Goal: Task Accomplishment & Management: Manage account settings

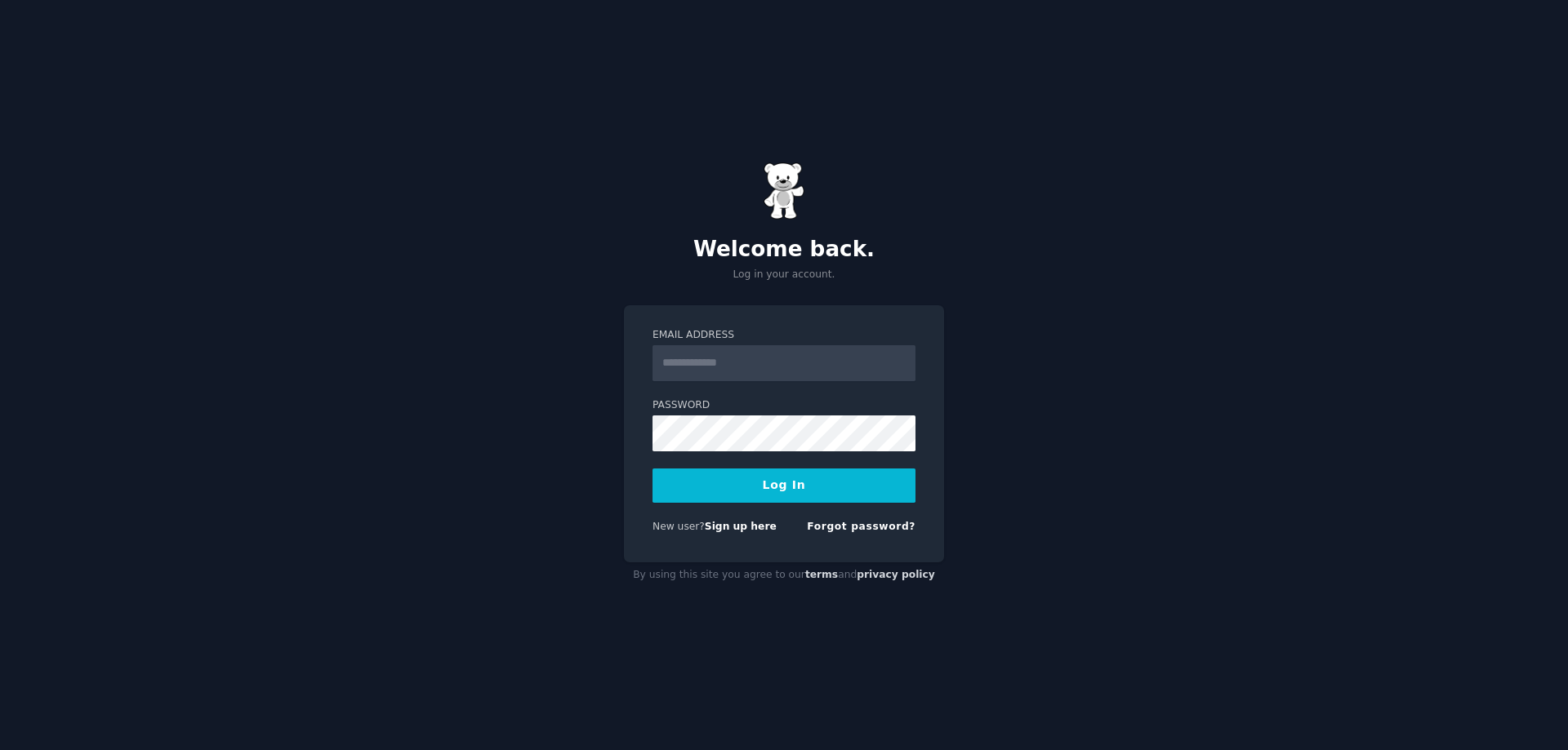
click at [737, 370] on input "Email Address" at bounding box center [783, 362] width 263 height 36
type input "**********"
click at [784, 484] on button "Log In" at bounding box center [783, 485] width 263 height 34
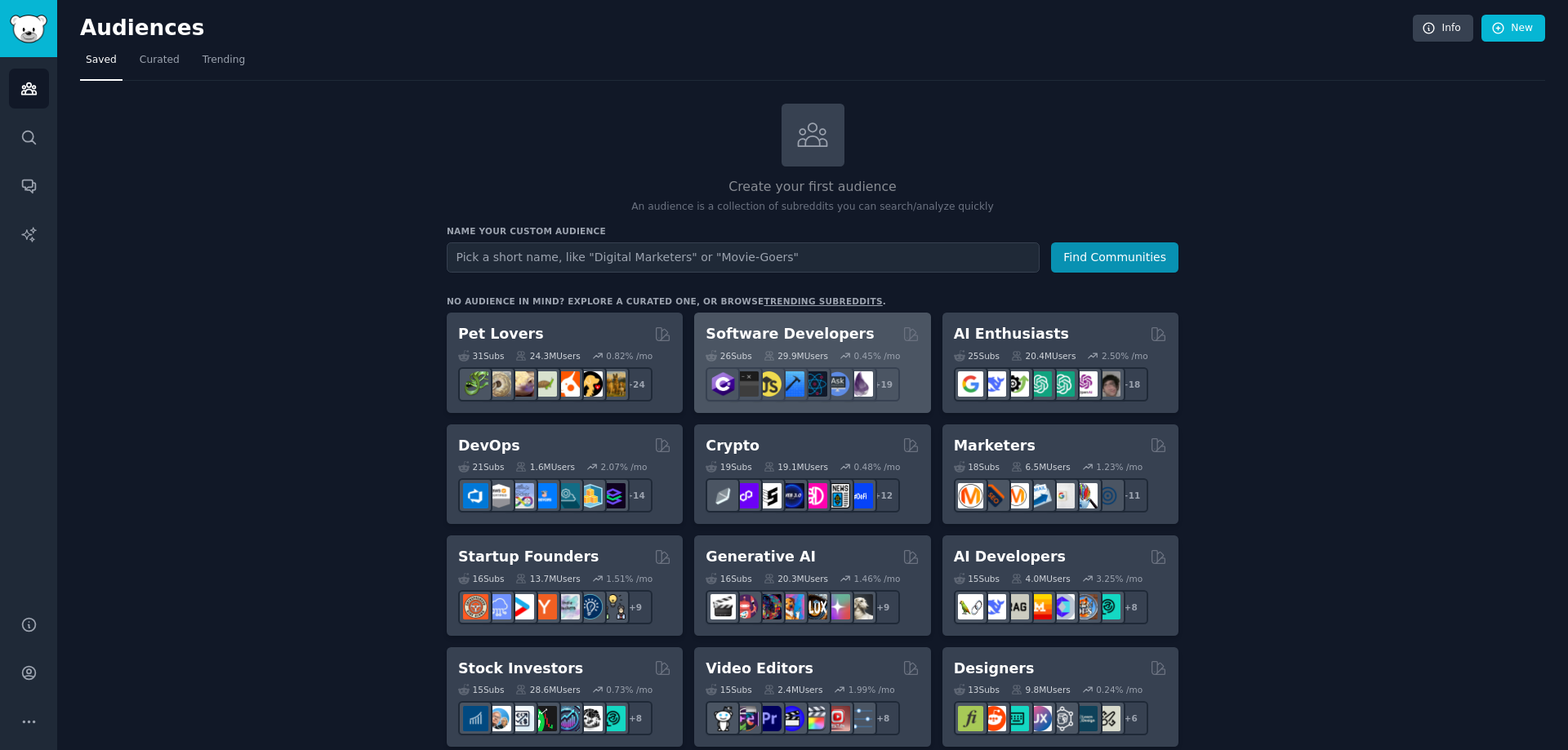
click at [729, 354] on div "26 Sub s" at bounding box center [728, 356] width 46 height 12
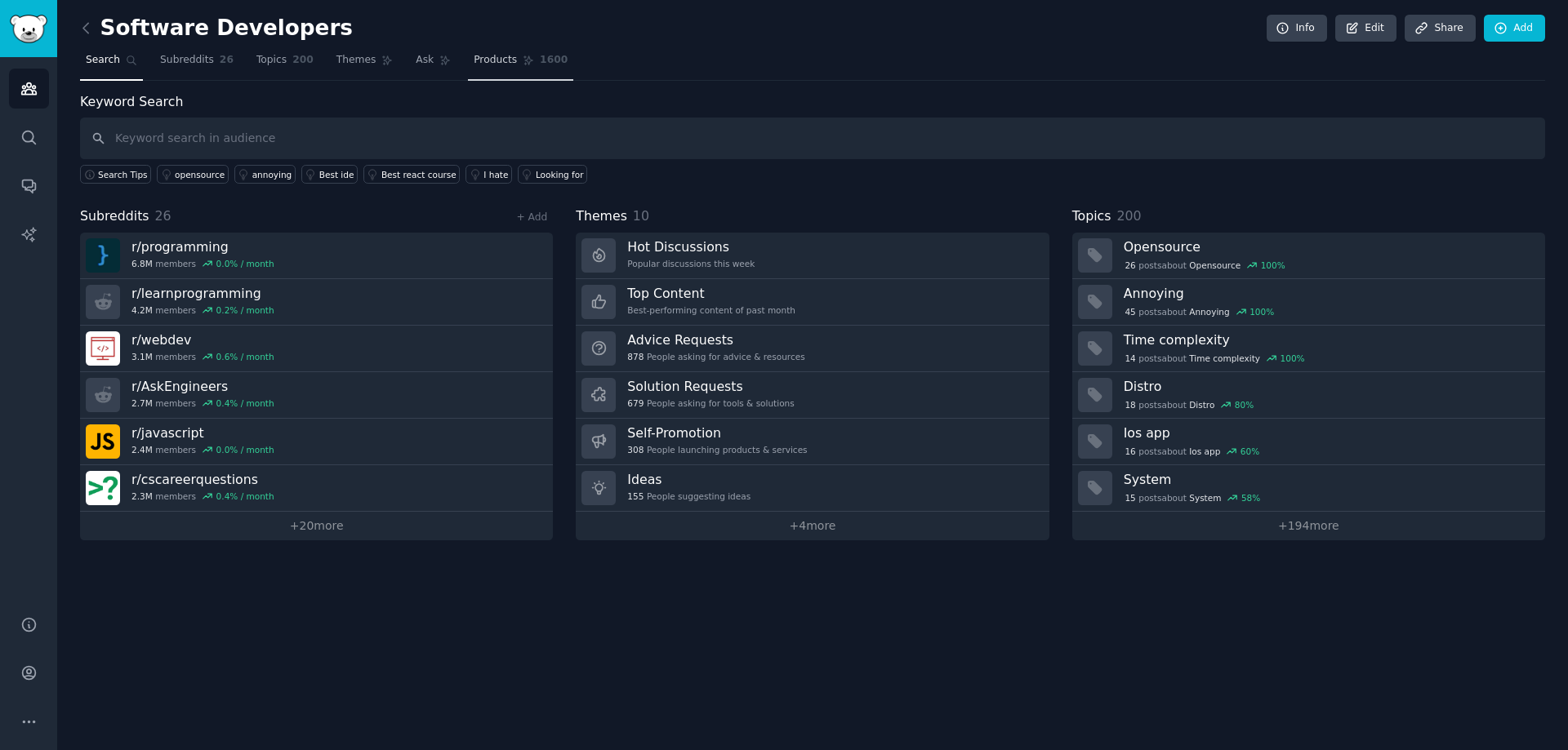
click at [540, 60] on span "1600" at bounding box center [553, 60] width 28 height 15
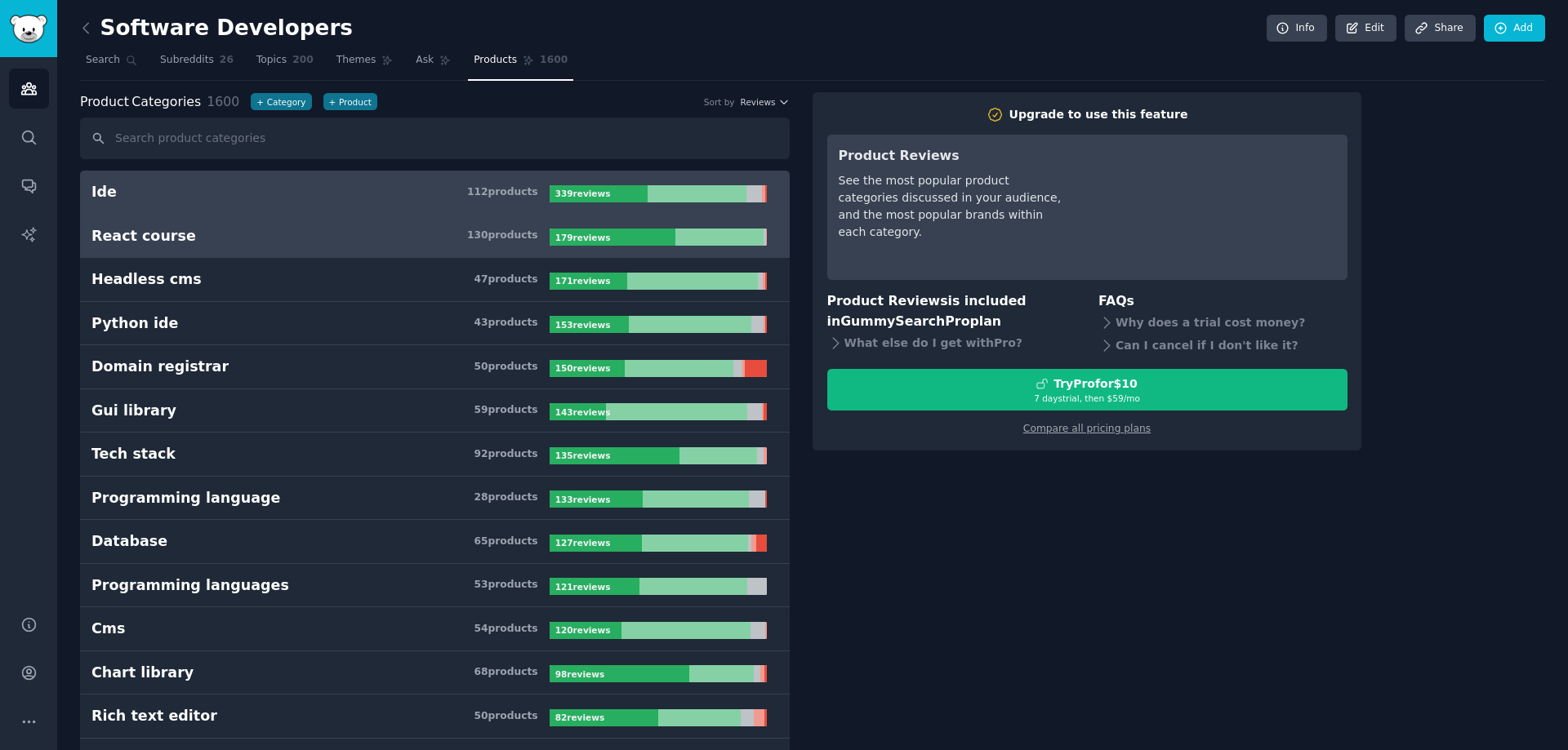
click at [196, 241] on h3 "React course 130 product s" at bounding box center [320, 235] width 458 height 20
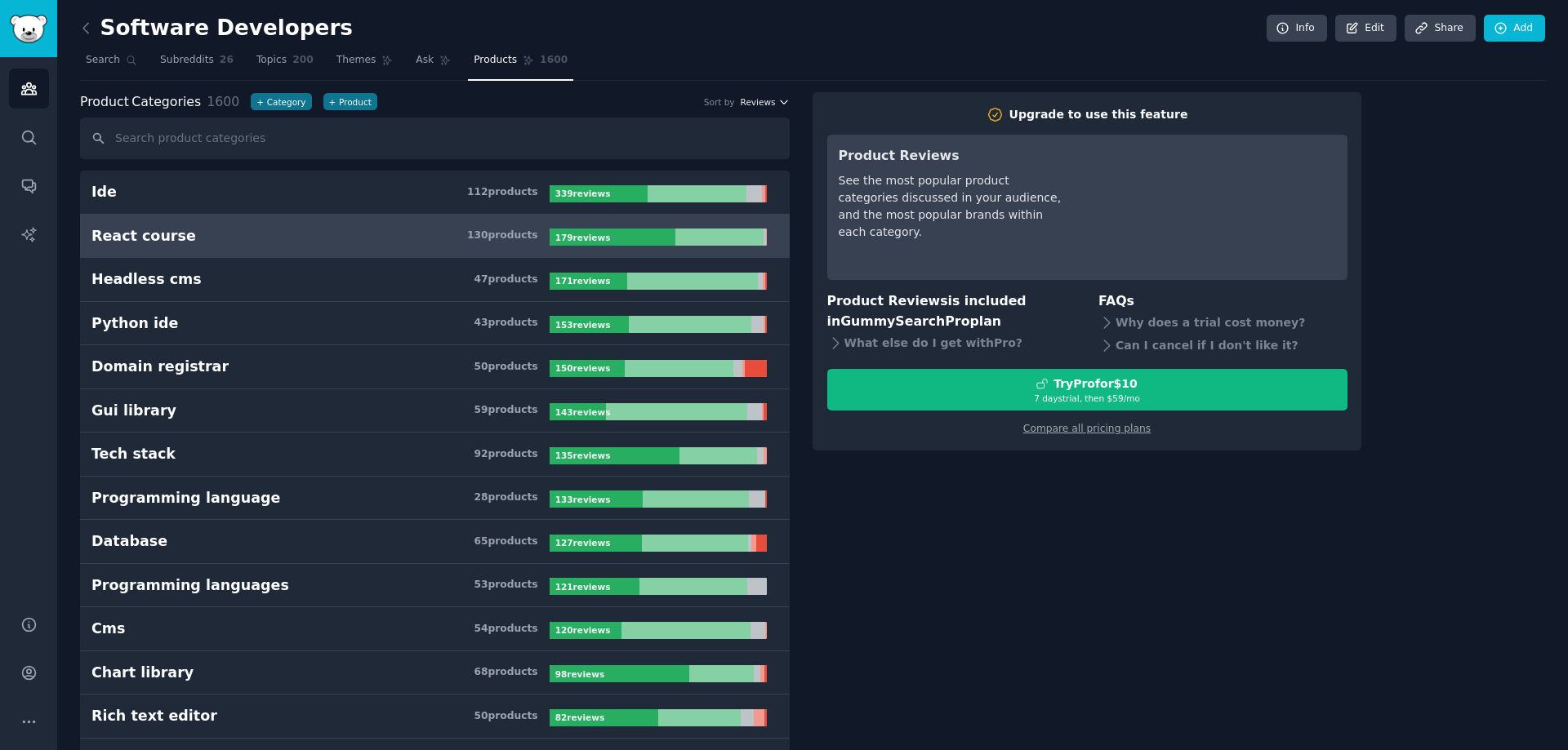
click at [781, 105] on icon "button" at bounding box center [784, 102] width 12 height 12
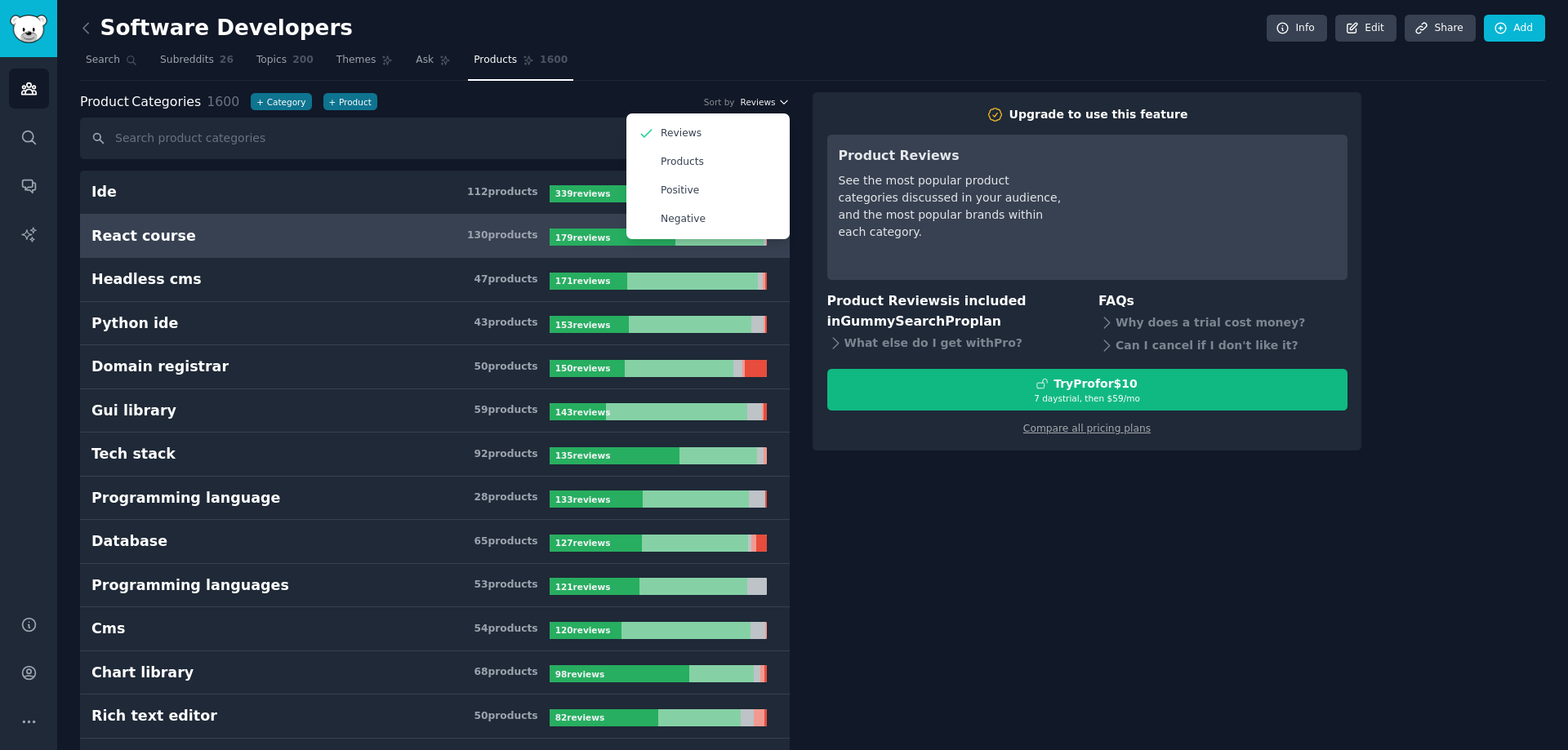
click at [781, 105] on icon "button" at bounding box center [784, 102] width 12 height 12
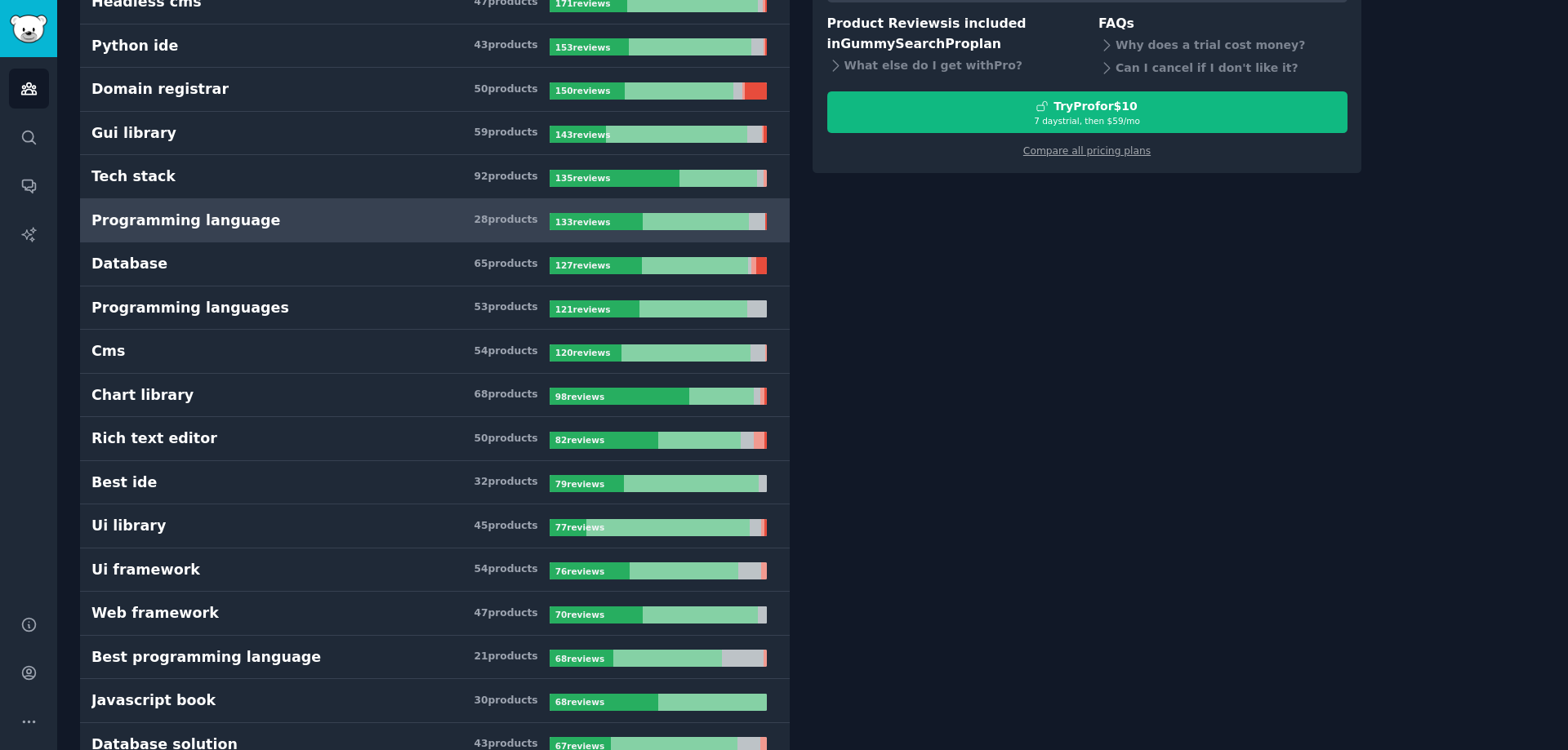
scroll to position [734, 0]
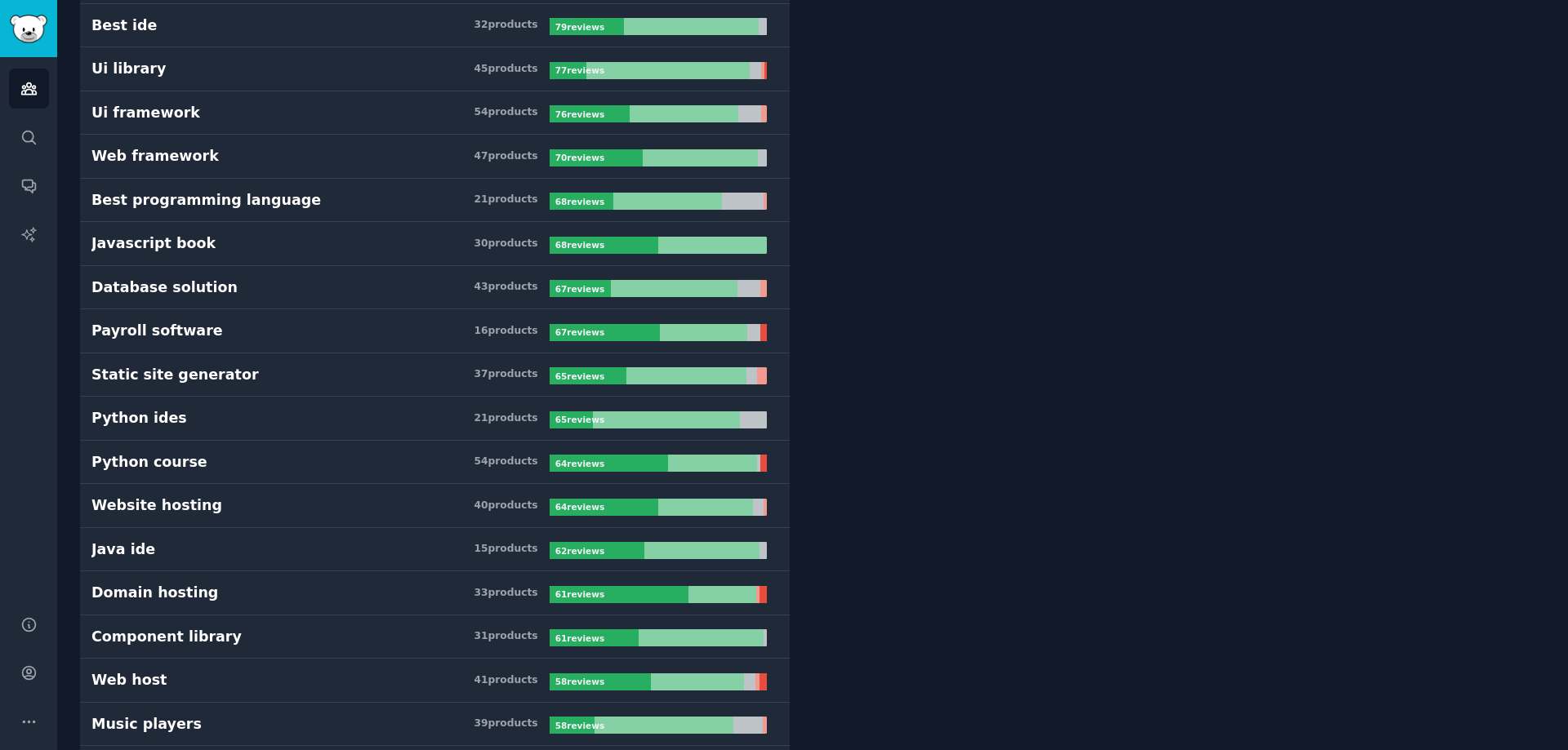
click at [431, 456] on h3 "Python course 54 product s" at bounding box center [320, 462] width 458 height 20
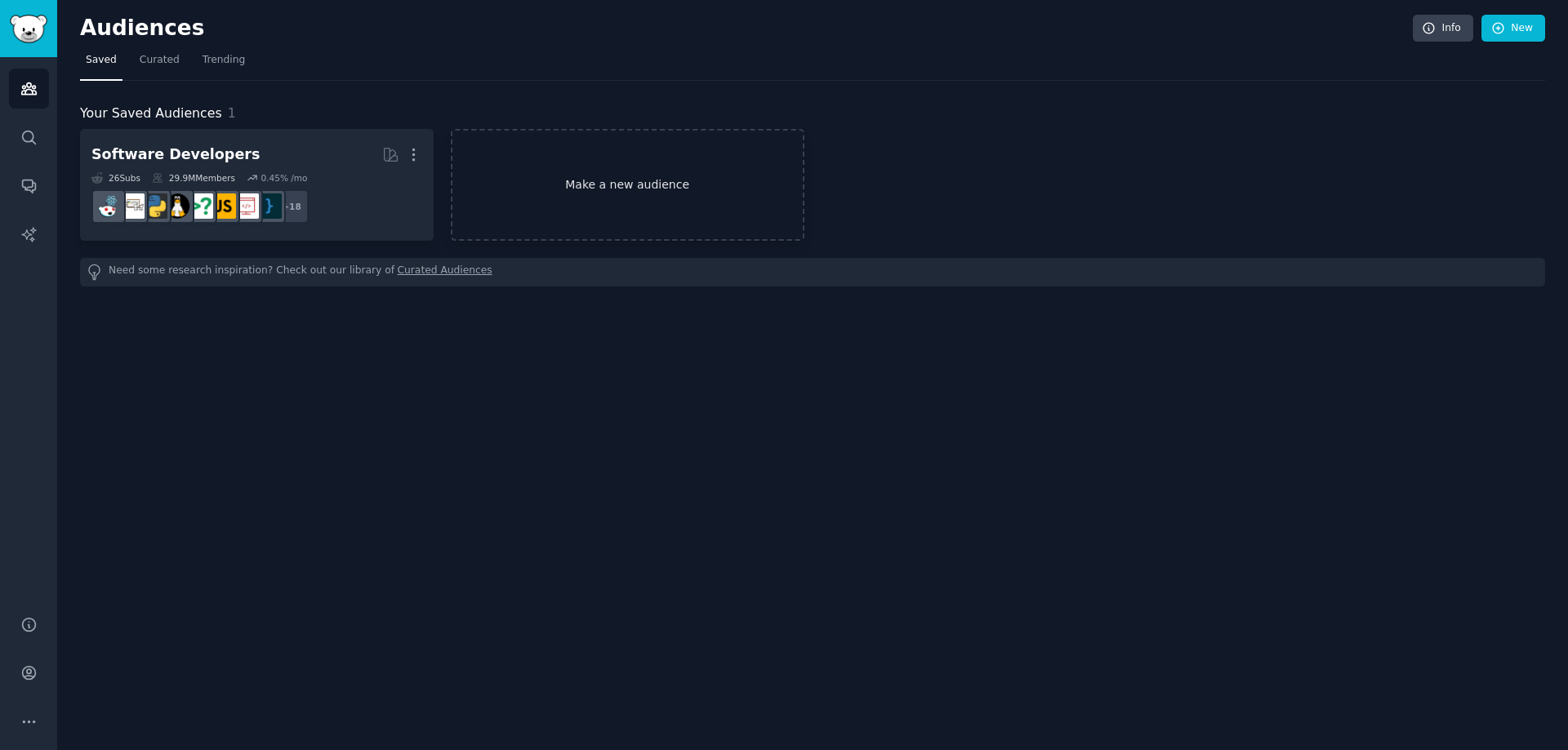
click at [629, 182] on link "Make a new audience" at bounding box center [627, 184] width 354 height 111
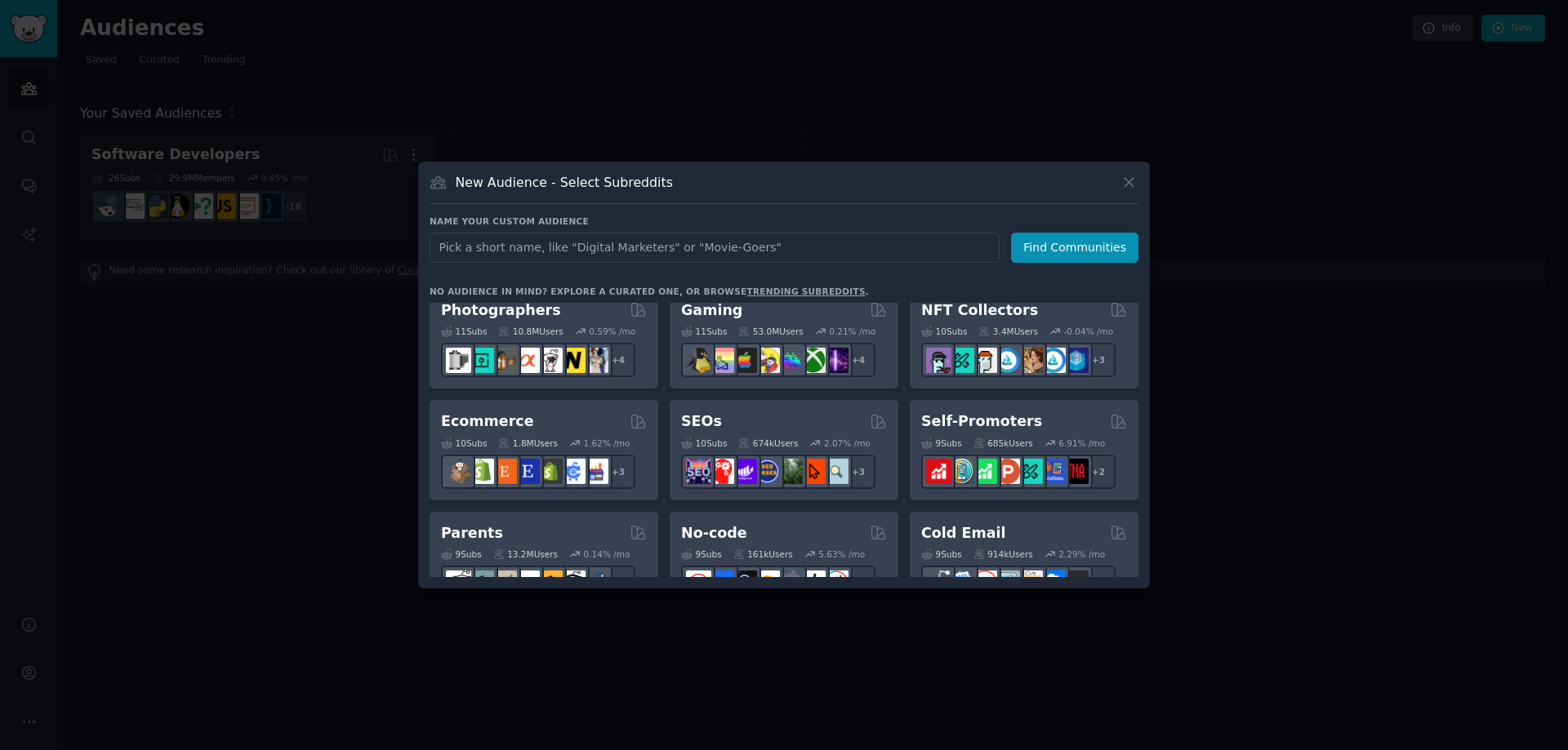
scroll to position [653, 0]
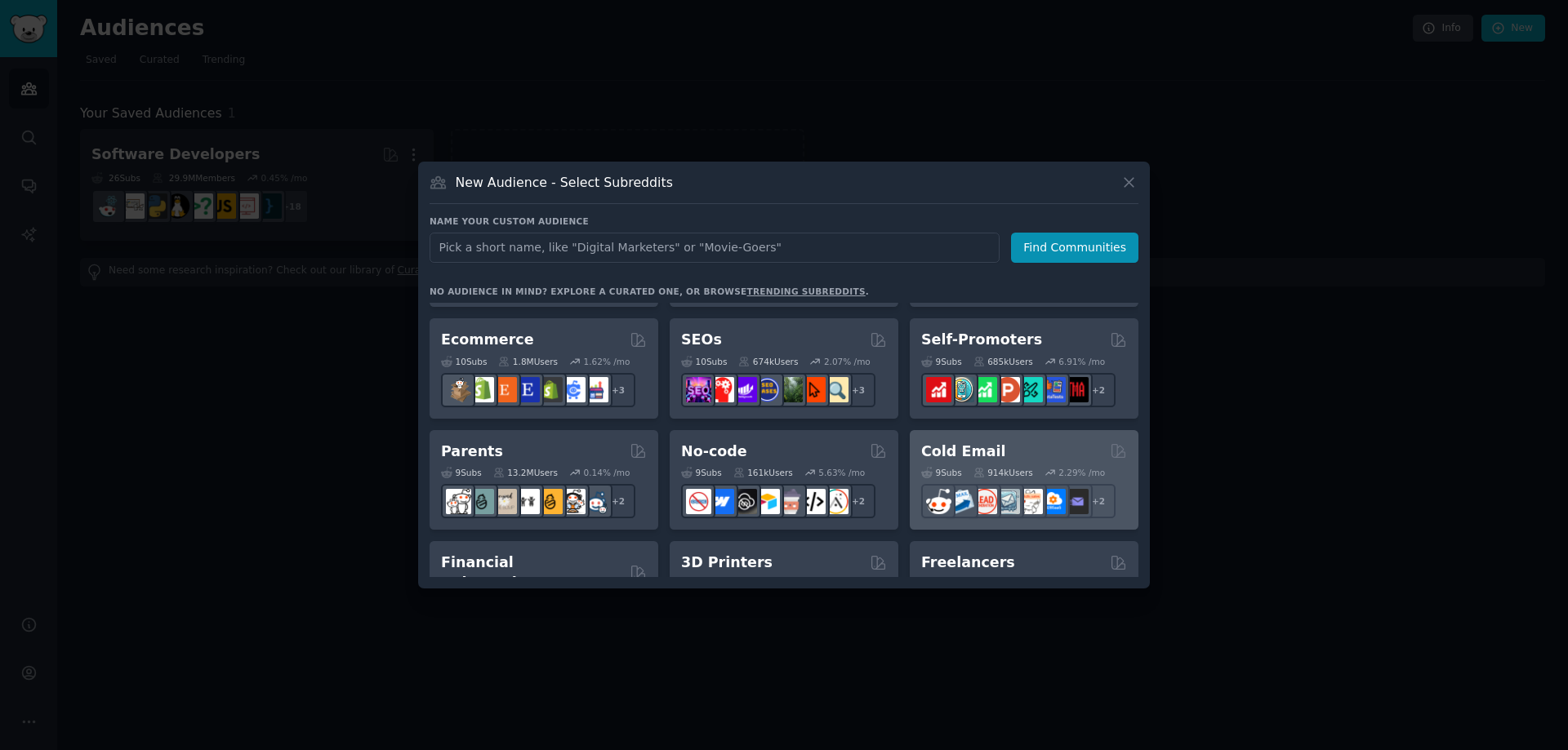
click at [980, 453] on h2 "Cold Email" at bounding box center [963, 452] width 84 height 20
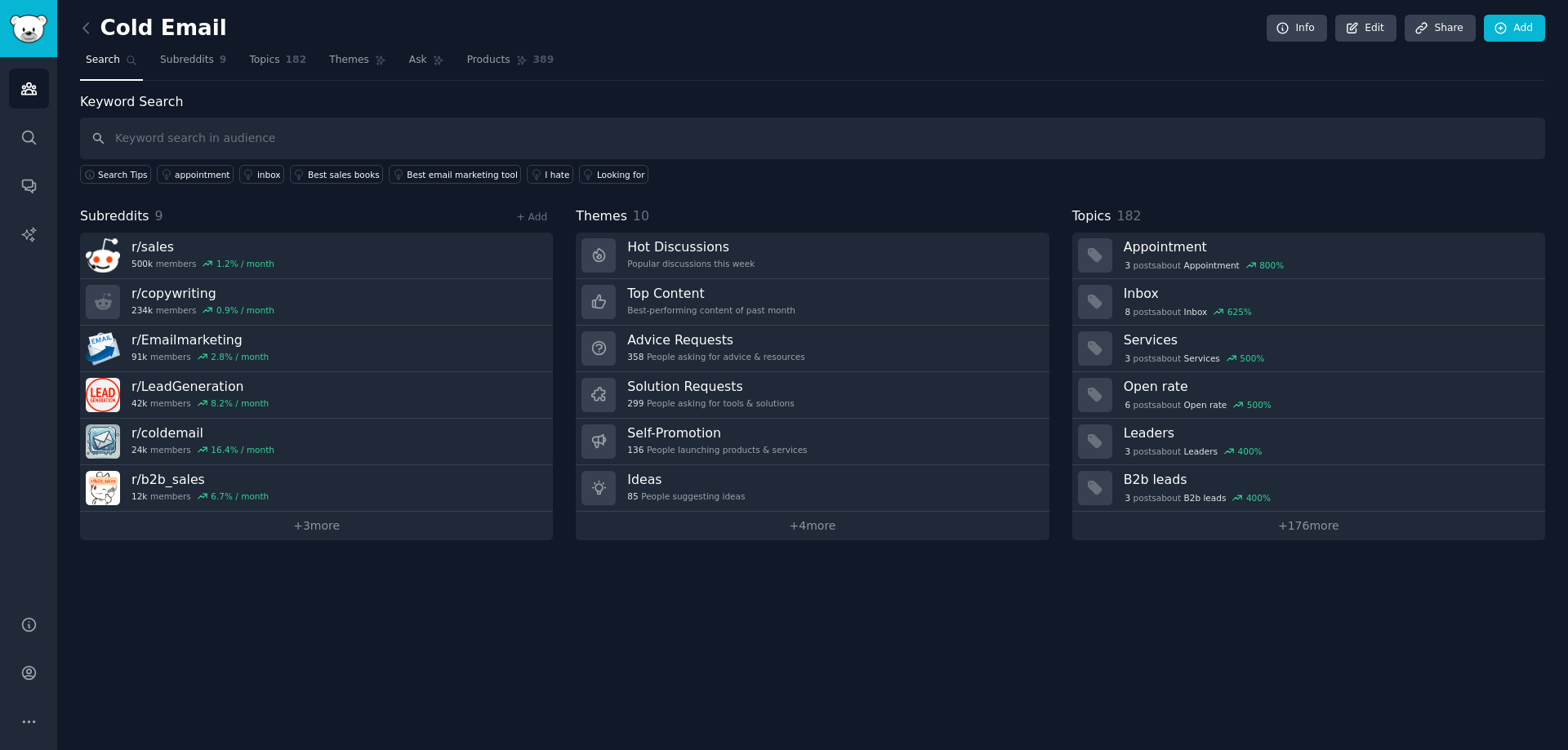
click at [687, 589] on div "Cold Email Info Edit Share Add Search Subreddits 9 Topics 182 Themes Ask Produc…" at bounding box center [812, 375] width 1511 height 750
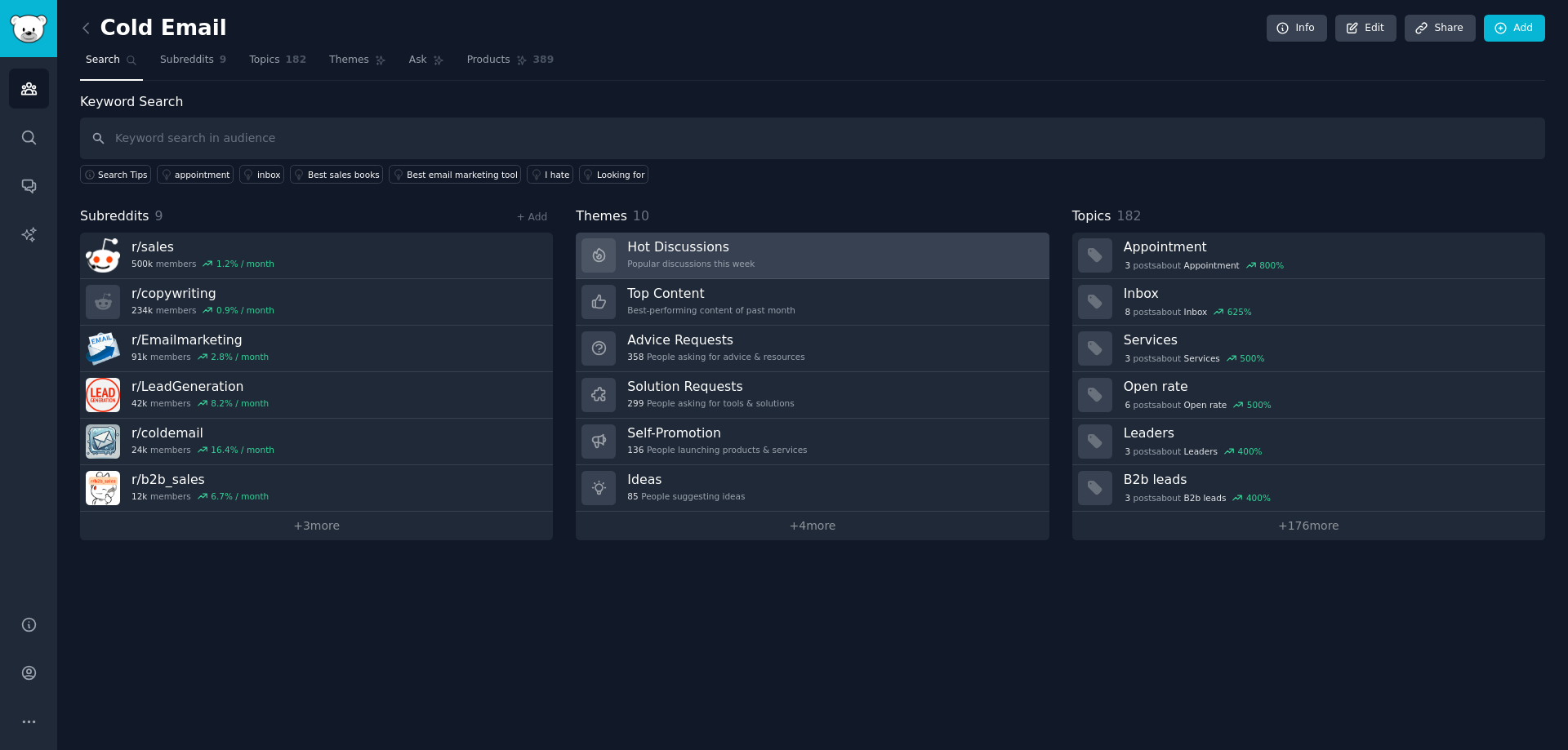
click at [676, 259] on div "Popular discussions this week" at bounding box center [690, 264] width 127 height 12
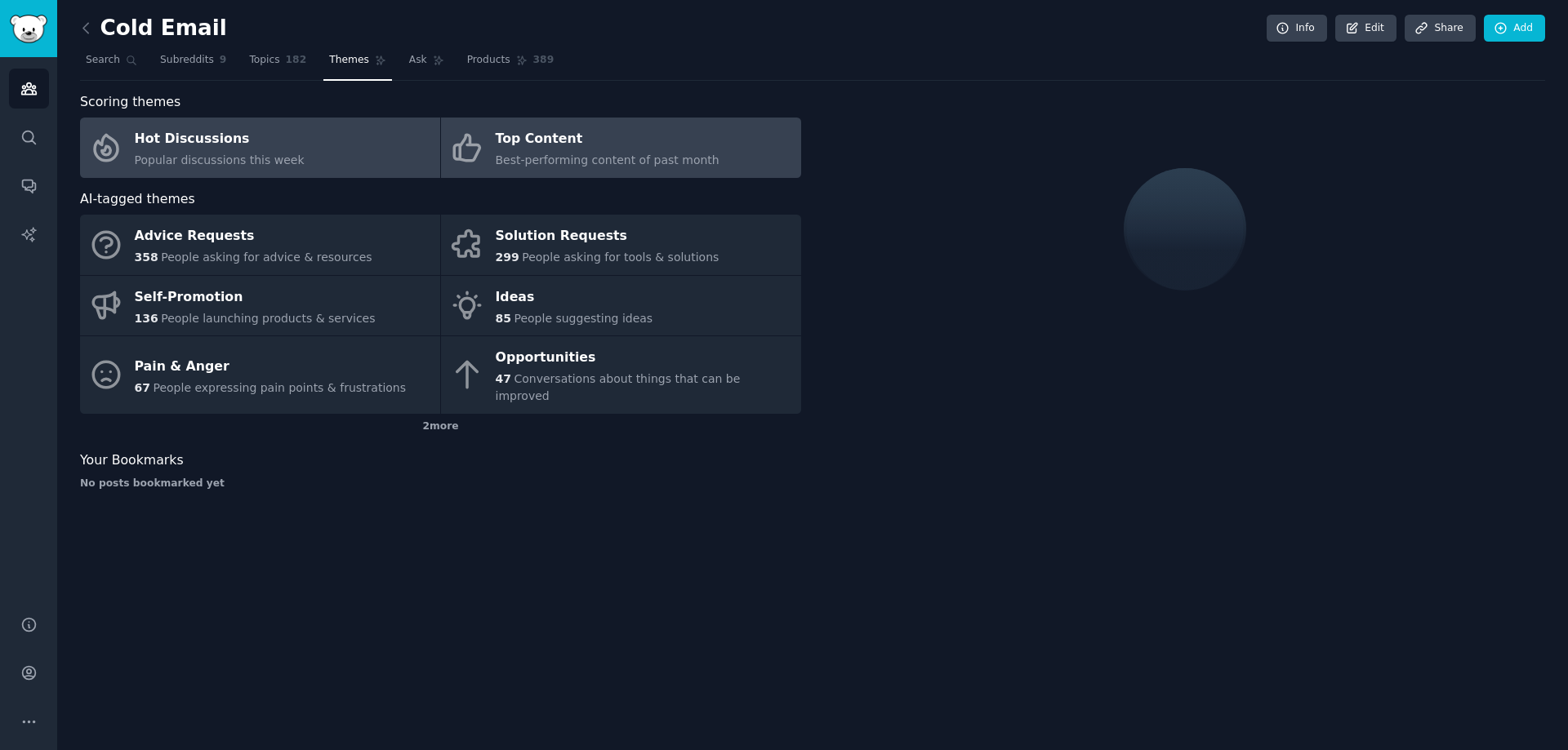
click at [639, 127] on div "Top Content" at bounding box center [607, 140] width 224 height 26
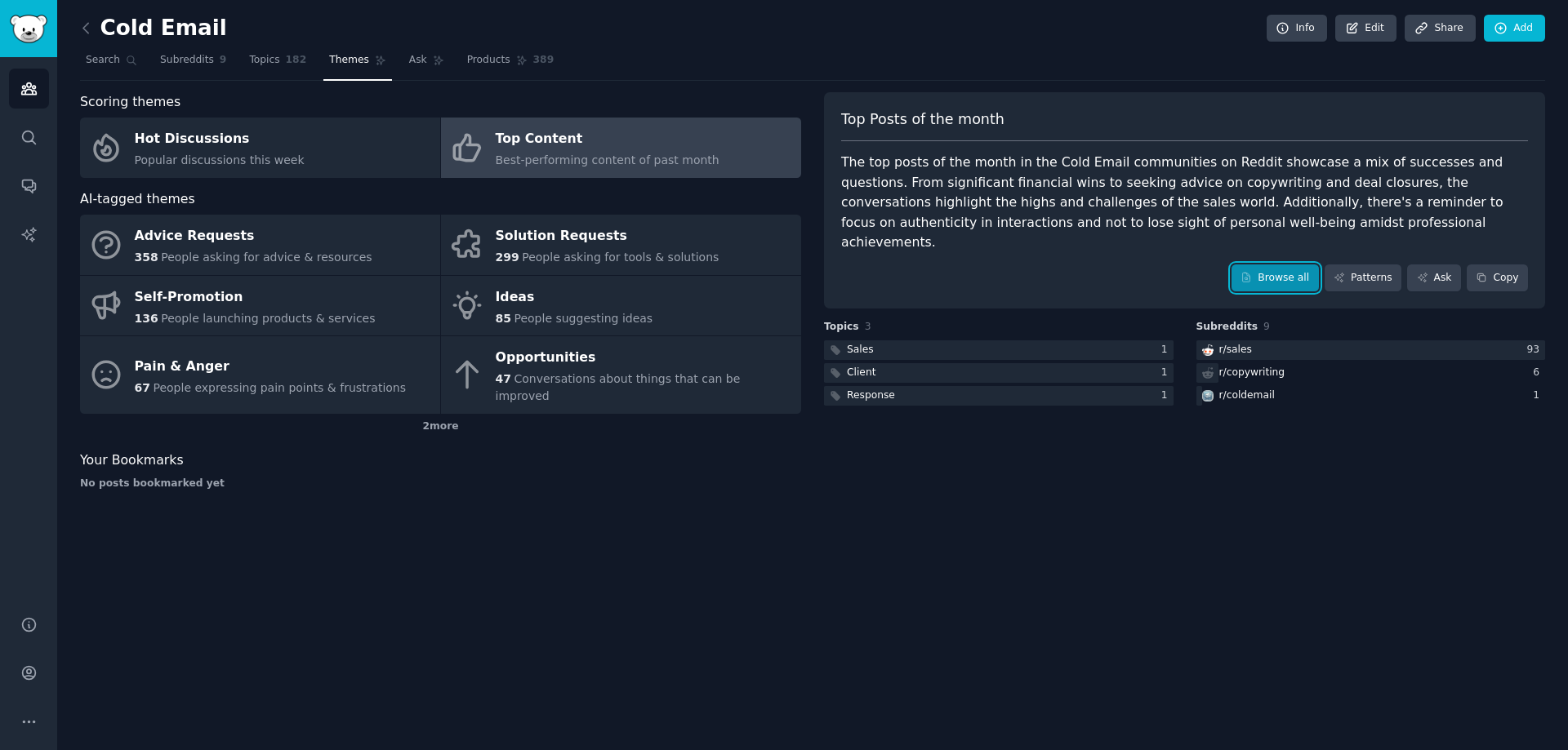
click at [1301, 266] on link "Browse all" at bounding box center [1275, 278] width 87 height 28
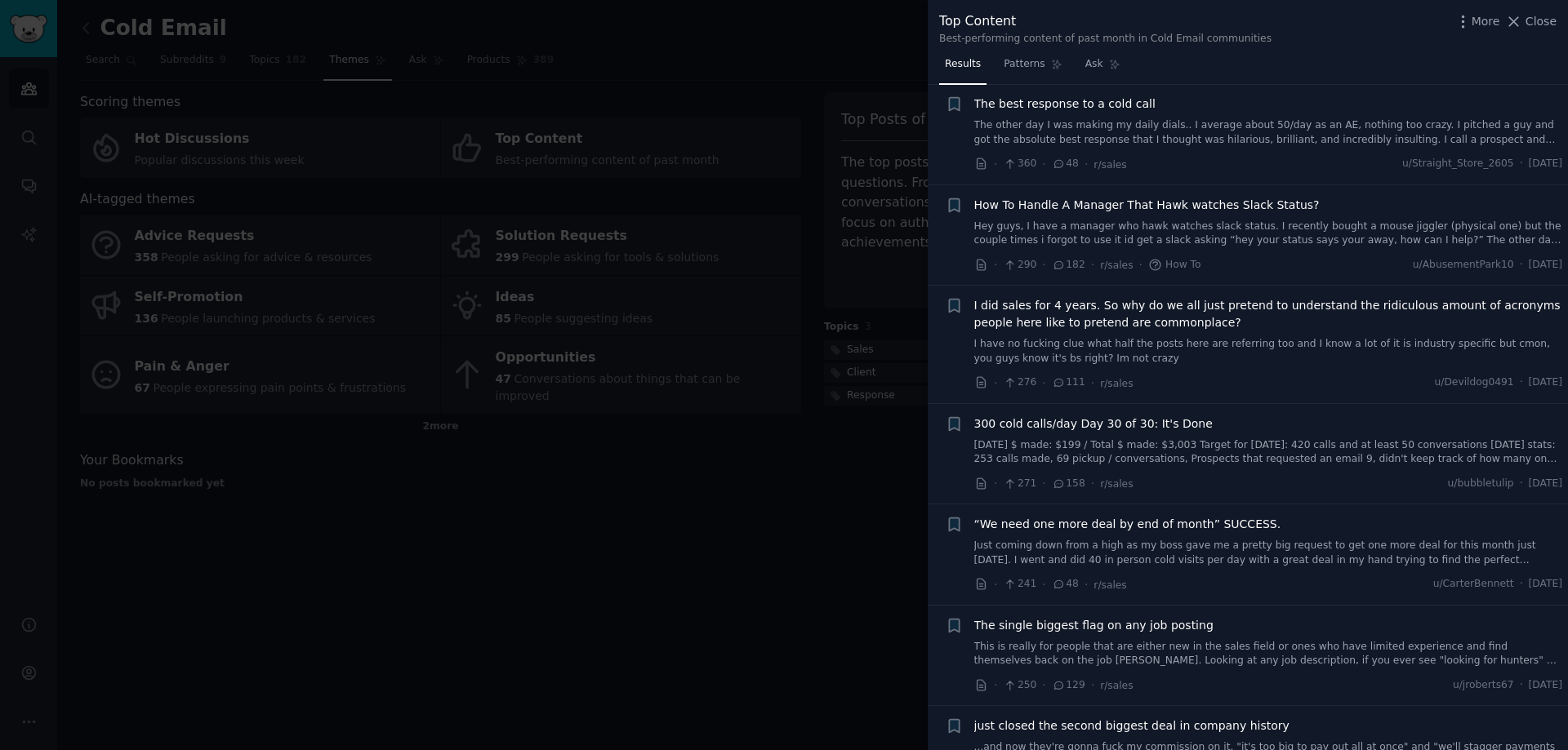
scroll to position [817, 0]
